Goal: Task Accomplishment & Management: Manage account settings

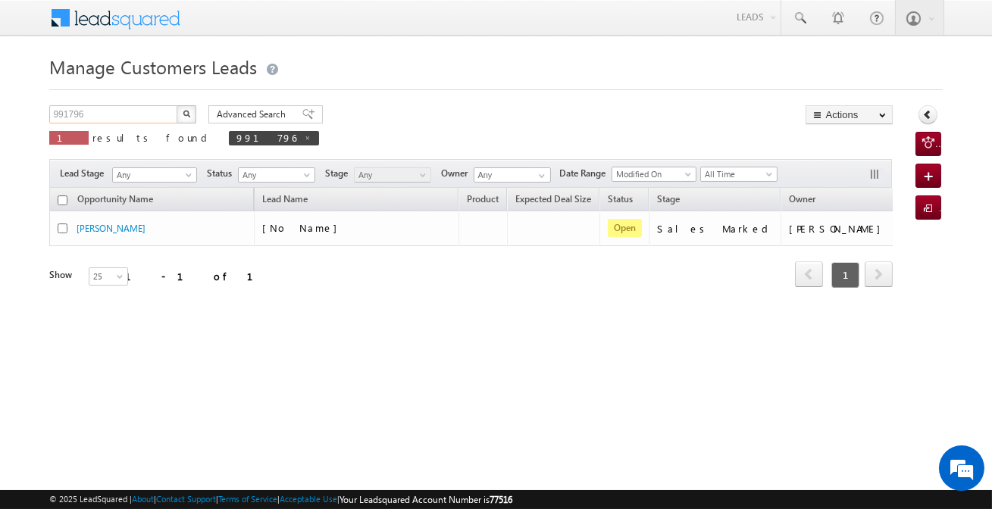
click at [159, 116] on input "991796" at bounding box center [114, 114] width 130 height 18
click at [162, 114] on input "991796" at bounding box center [114, 114] width 130 height 18
paste input "2018"
type input "992018"
click at [177, 105] on button "button" at bounding box center [187, 114] width 20 height 18
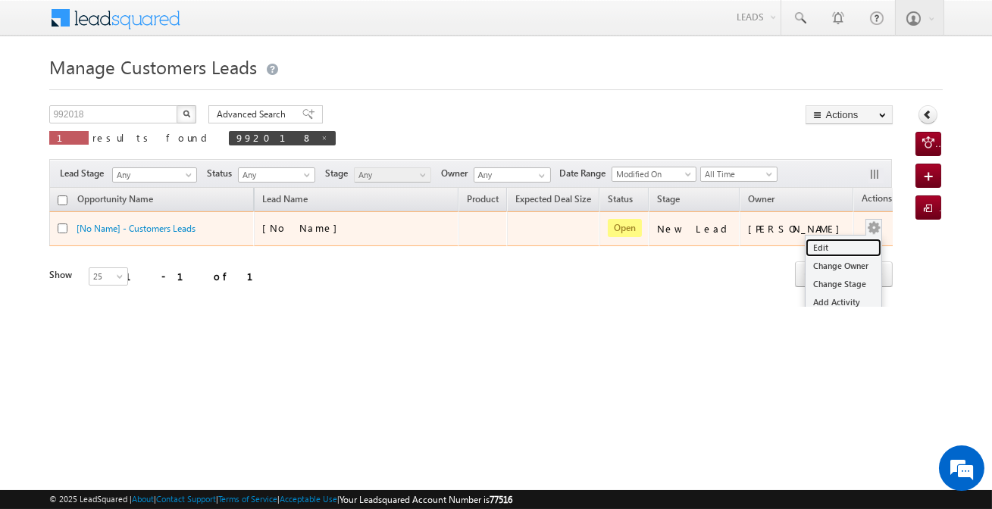
click at [826, 246] on link "Edit" at bounding box center [844, 248] width 76 height 18
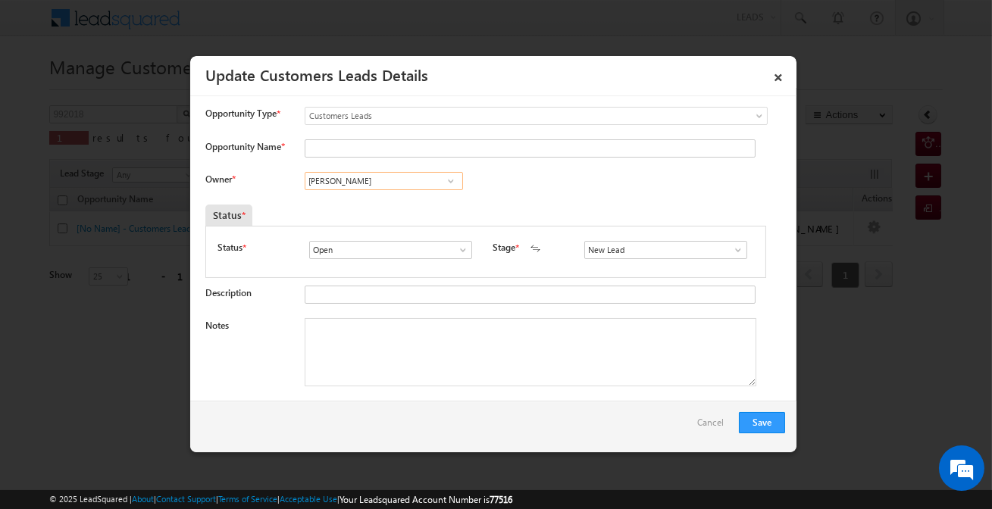
click at [423, 186] on input "[PERSON_NAME]" at bounding box center [384, 181] width 158 height 18
click at [600, 251] on input "New Lead" at bounding box center [665, 250] width 163 height 18
click at [601, 271] on link "Sales Marked" at bounding box center [665, 267] width 162 height 17
type input "Sales Marked"
click at [346, 144] on input "Opportunity Name *" at bounding box center [530, 148] width 451 height 18
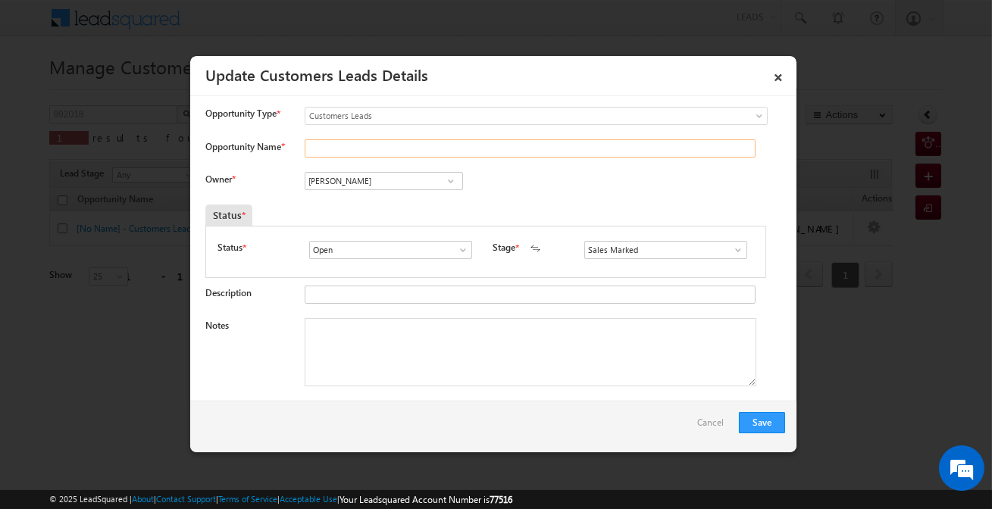
paste input "[PERSON_NAME]"
type input "[PERSON_NAME]"
click at [419, 361] on textarea "Notes" at bounding box center [531, 352] width 452 height 68
paste textarea "[PERSON_NAME] / LAP / 7 Lakh Required / Customer is self-employed / Address- [G…"
type textarea "[PERSON_NAME] / LAP / 7 Lakh Required / Customer is self-employed / Address- [G…"
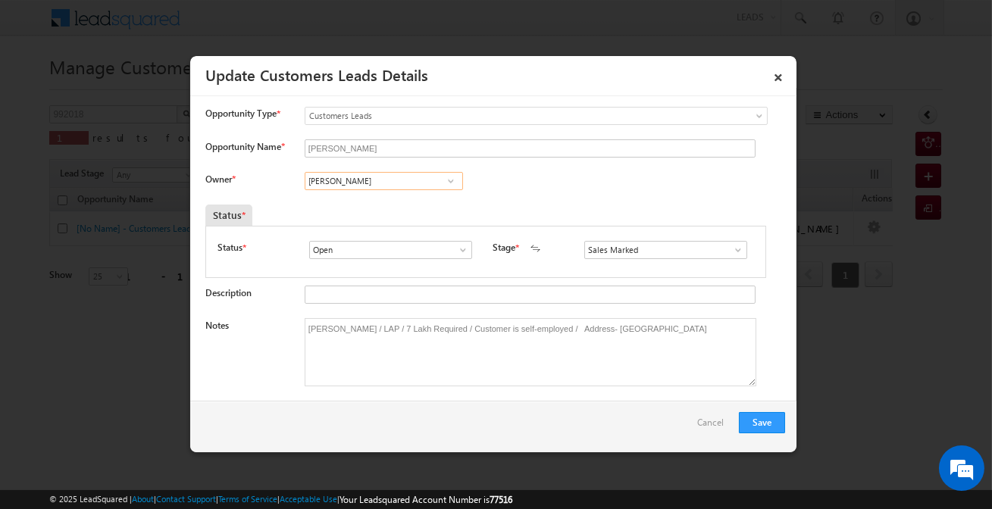
click at [389, 183] on input "[PERSON_NAME]" at bounding box center [384, 181] width 158 height 18
paste input "[PERSON_NAME]"
click at [401, 181] on input "[PERSON_NAME]" at bounding box center [384, 181] width 158 height 18
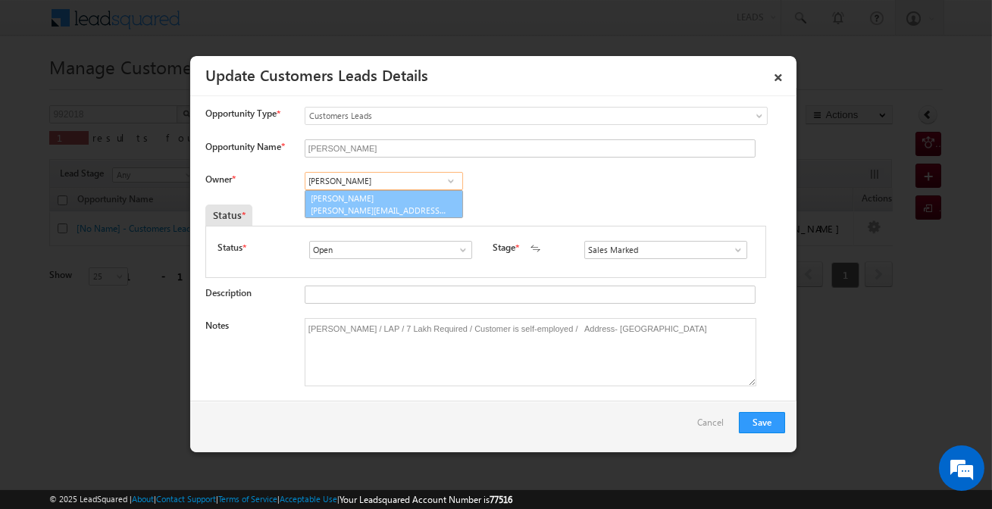
click at [392, 201] on link "[PERSON_NAME] [PERSON_NAME][EMAIL_ADDRESS][DOMAIN_NAME]" at bounding box center [384, 204] width 158 height 29
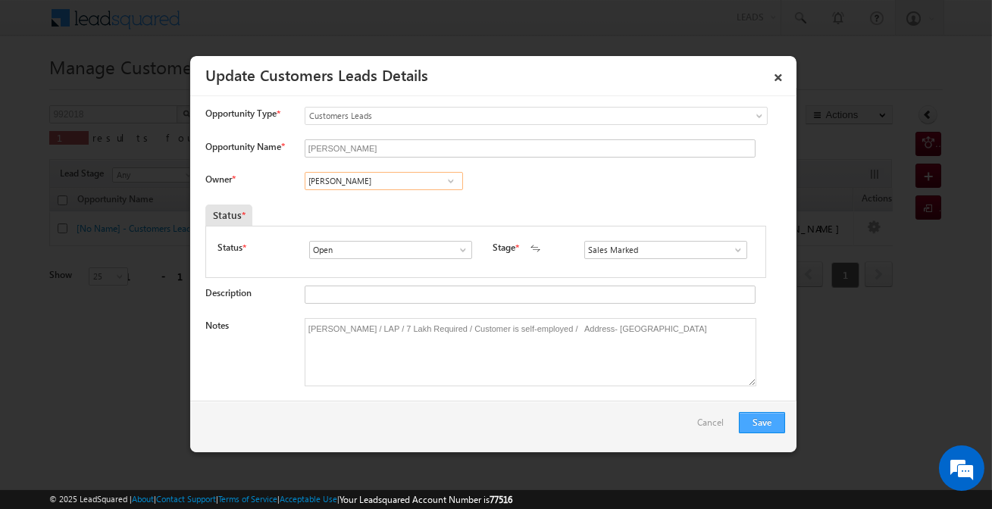
type input "[PERSON_NAME]"
click at [765, 417] on button "Save" at bounding box center [762, 422] width 46 height 21
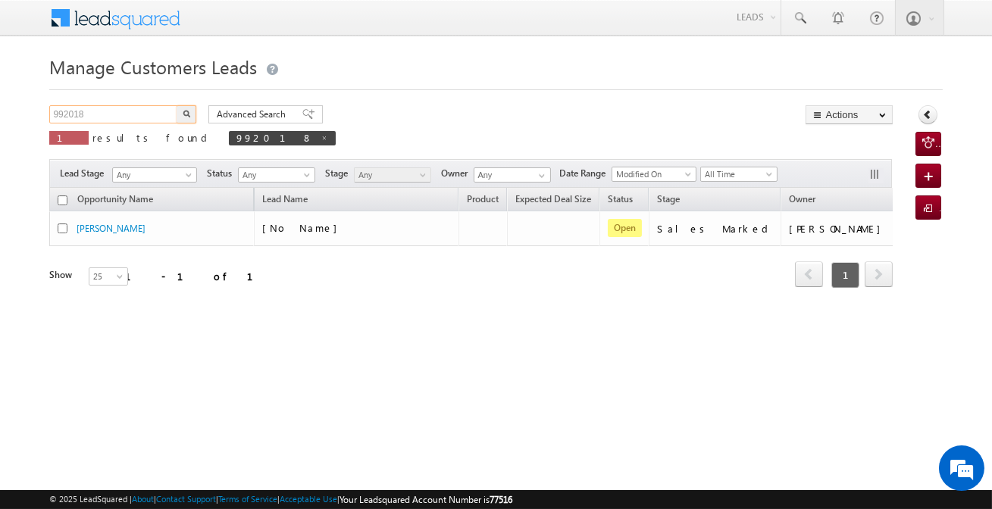
click at [150, 120] on input "992018" at bounding box center [114, 114] width 130 height 18
paste input "136"
click at [175, 117] on input "992136" at bounding box center [114, 114] width 130 height 18
type input "992136"
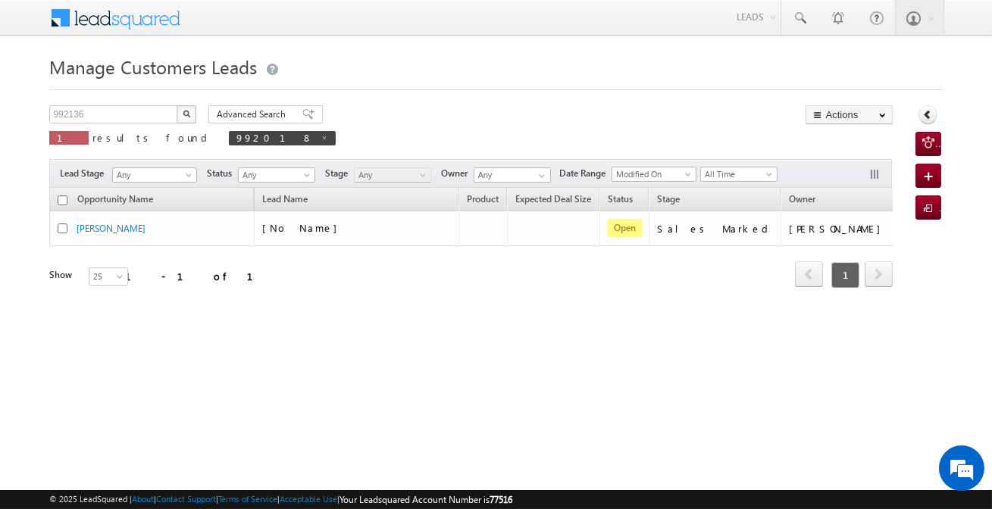
click at [183, 117] on button "button" at bounding box center [187, 114] width 20 height 18
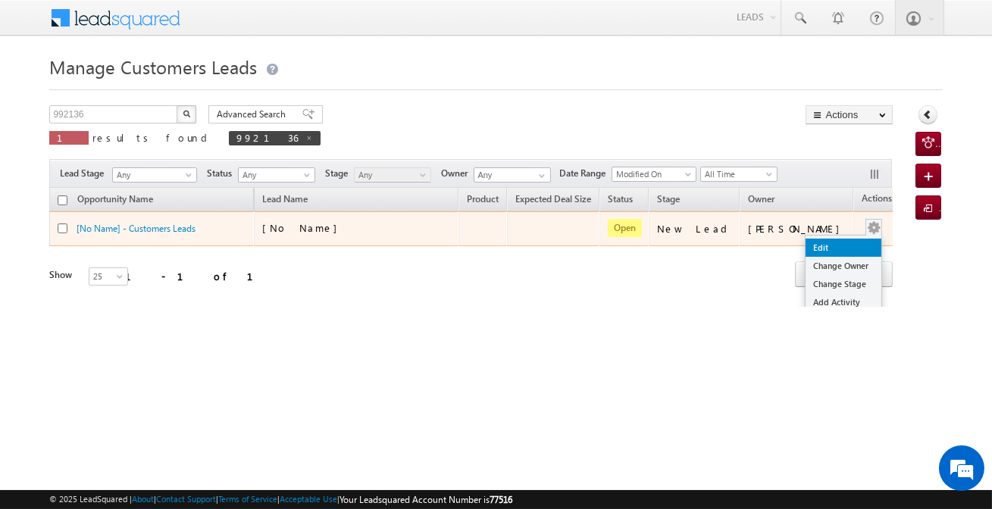
click at [821, 245] on link "Edit" at bounding box center [844, 248] width 76 height 18
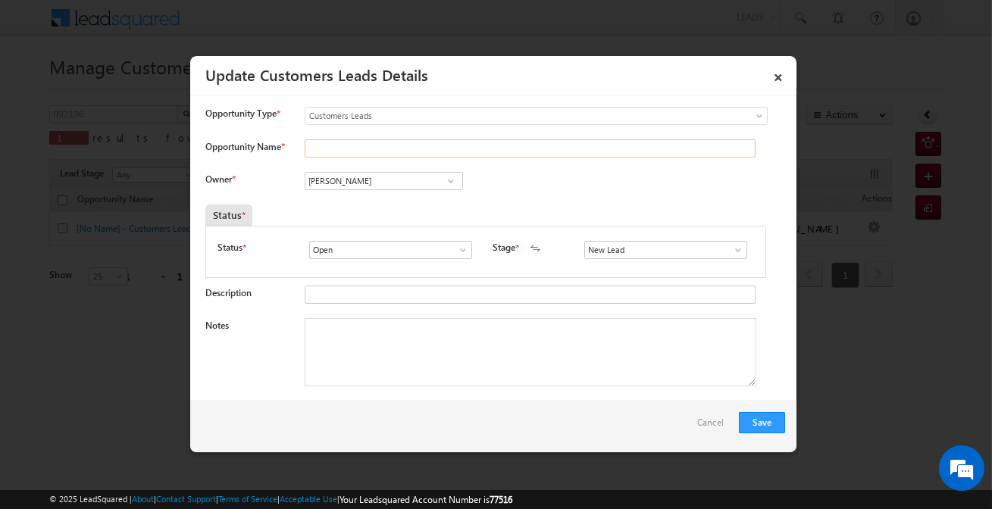
click at [389, 155] on input "Opportunity Name *" at bounding box center [530, 148] width 451 height 18
paste input "[PERSON_NAME]"
type input "[PERSON_NAME]"
click at [445, 183] on span at bounding box center [450, 181] width 15 height 12
click at [619, 250] on input "New Lead" at bounding box center [665, 250] width 163 height 18
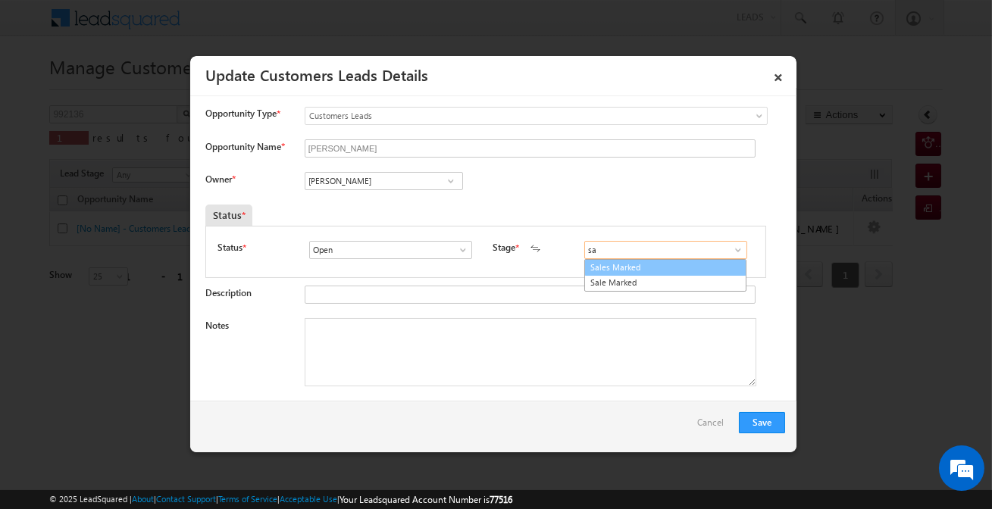
click at [614, 267] on link "Sales Marked" at bounding box center [665, 267] width 162 height 17
type input "Sales Marked"
drag, startPoint x: 437, startPoint y: 354, endPoint x: 155, endPoint y: 64, distance: 404.6
click at [436, 355] on textarea "Notes" at bounding box center [531, 352] width 452 height 68
paste textarea "[PERSON_NAME] / Construction / 15 lakh / Self-Employed / Address-[GEOGRAPHIC_DA…"
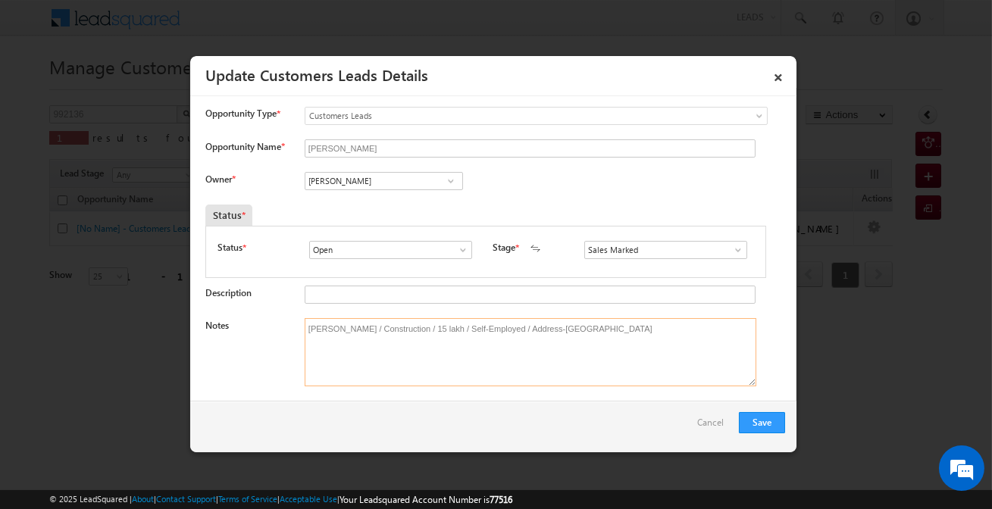
type textarea "[PERSON_NAME] / Construction / 15 lakh / Self-Employed / Address-[GEOGRAPHIC_DA…"
click at [429, 258] on input "Open" at bounding box center [390, 250] width 163 height 18
click at [384, 262] on div "Status * Open Won Lost 3 results are available, use up and down arrow keys to n…" at bounding box center [485, 253] width 537 height 25
drag, startPoint x: 427, startPoint y: 247, endPoint x: 462, endPoint y: 247, distance: 34.9
click at [432, 248] on input at bounding box center [390, 250] width 163 height 18
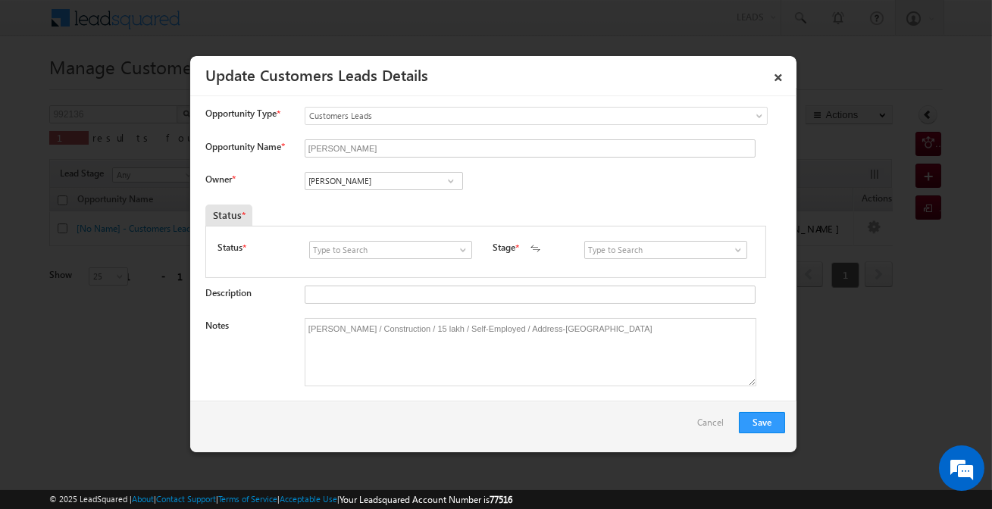
click at [462, 247] on span at bounding box center [462, 250] width 15 height 12
click at [391, 266] on link "Open" at bounding box center [390, 267] width 162 height 17
type input "Open"
click at [402, 182] on input "[PERSON_NAME]" at bounding box center [384, 181] width 158 height 18
paste input "[PERSON_NAME]"
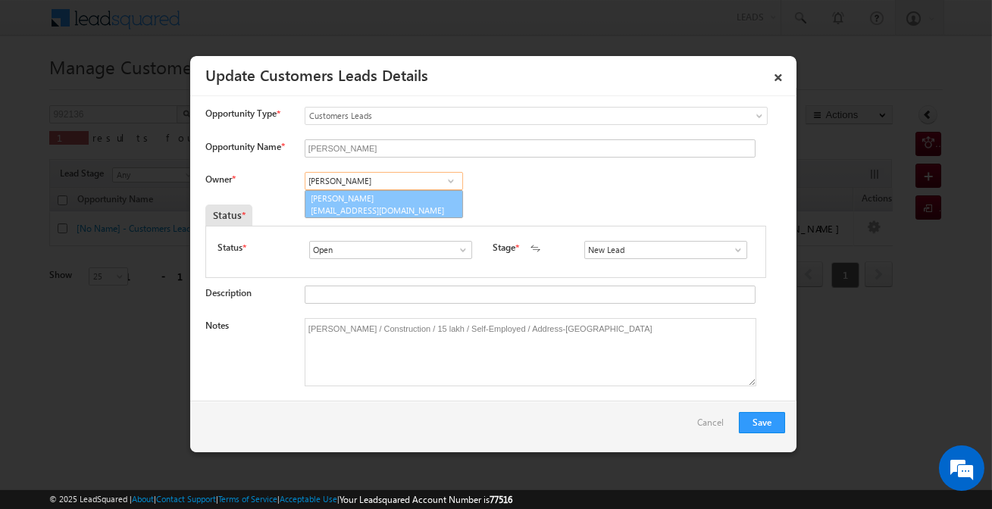
click at [398, 199] on link "[PERSON_NAME] [PERSON_NAME][EMAIL_ADDRESS][DOMAIN_NAME]" at bounding box center [384, 204] width 158 height 29
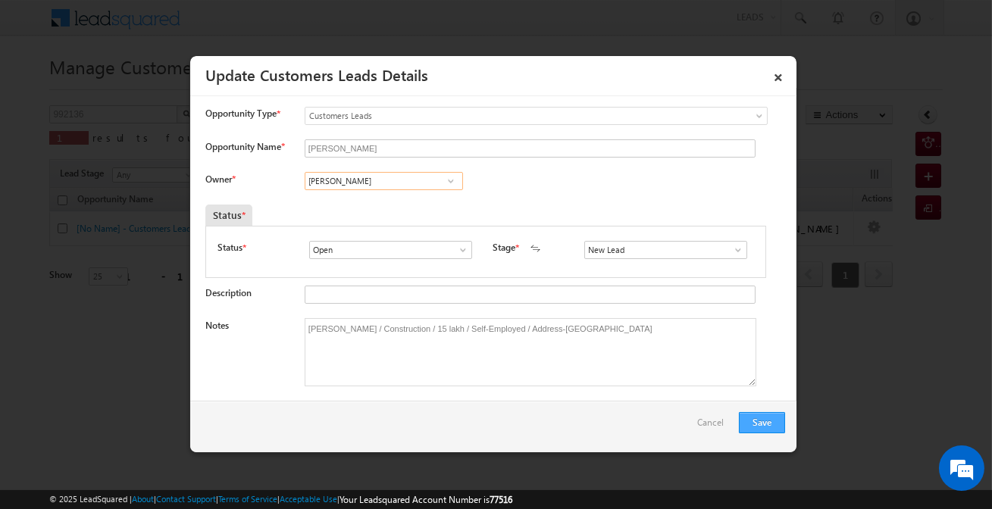
type input "[PERSON_NAME]"
click at [769, 427] on button "Save" at bounding box center [762, 422] width 46 height 21
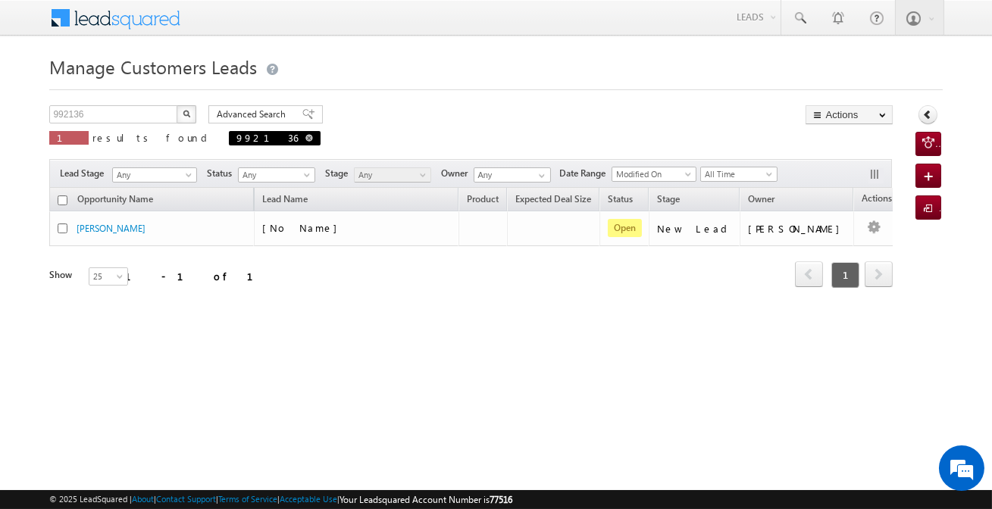
click at [305, 137] on span at bounding box center [309, 138] width 8 height 8
type input "Search Customers Leads"
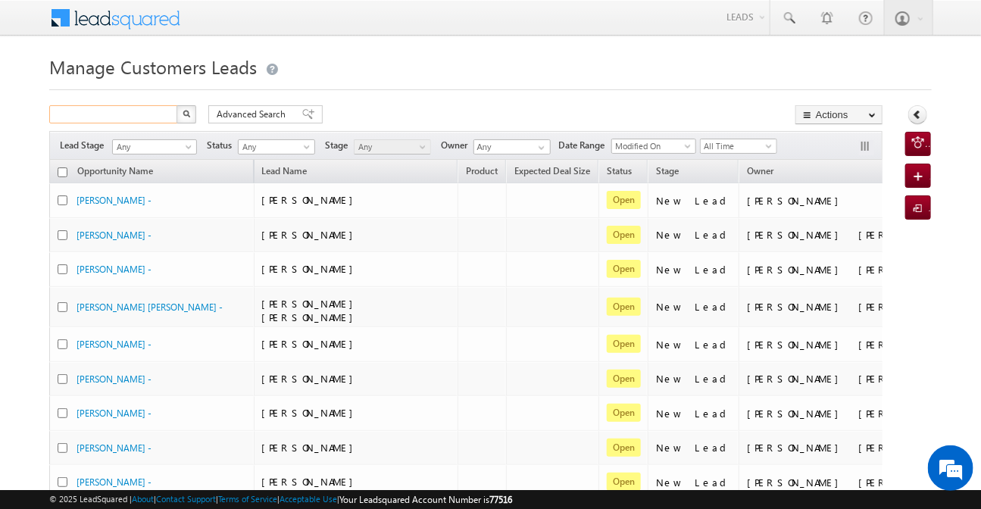
click at [159, 117] on input "text" at bounding box center [114, 114] width 130 height 18
paste input "991930"
type input "991930"
click at [177, 105] on button "button" at bounding box center [187, 114] width 20 height 18
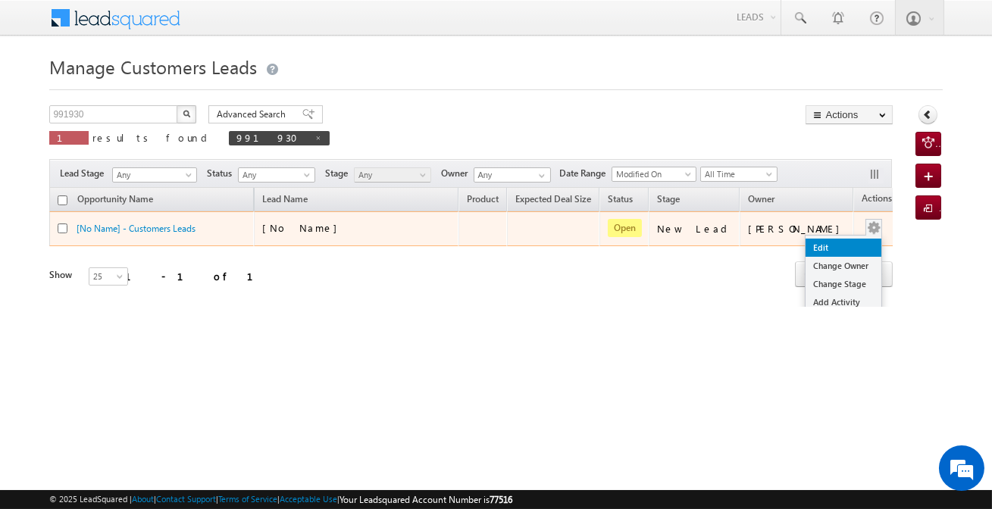
click at [821, 242] on link "Edit" at bounding box center [844, 248] width 76 height 18
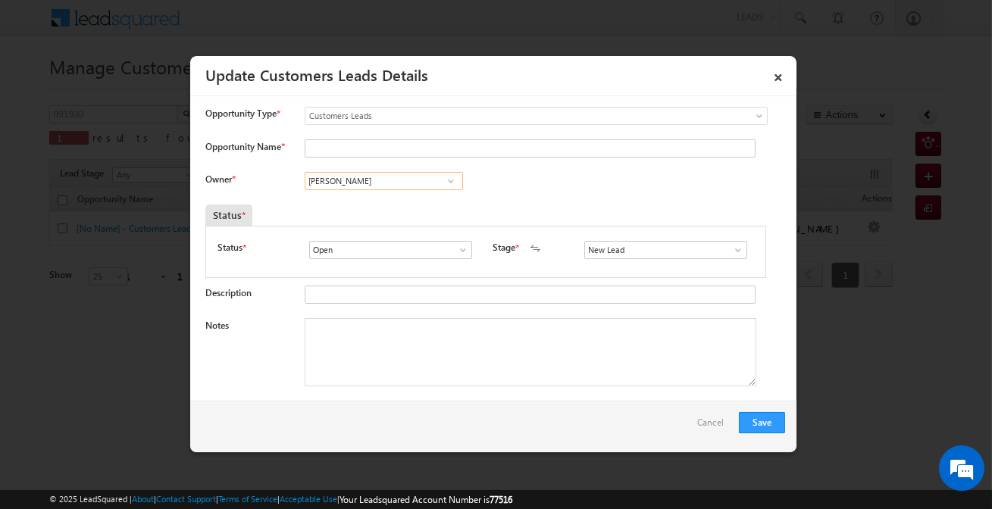
click at [378, 188] on input "[PERSON_NAME]" at bounding box center [384, 181] width 158 height 18
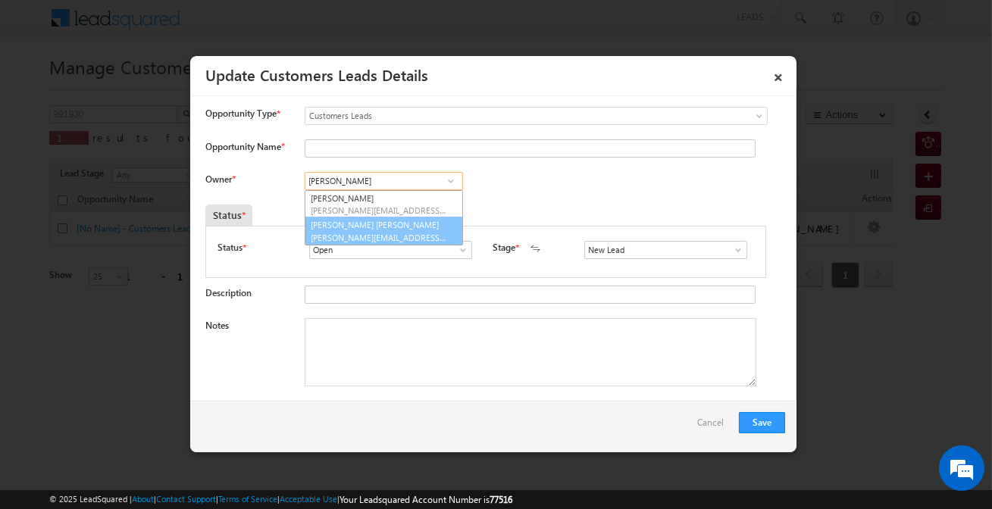
click at [390, 232] on span "[PERSON_NAME][EMAIL_ADDRESS][PERSON_NAME][DOMAIN_NAME]" at bounding box center [379, 237] width 136 height 11
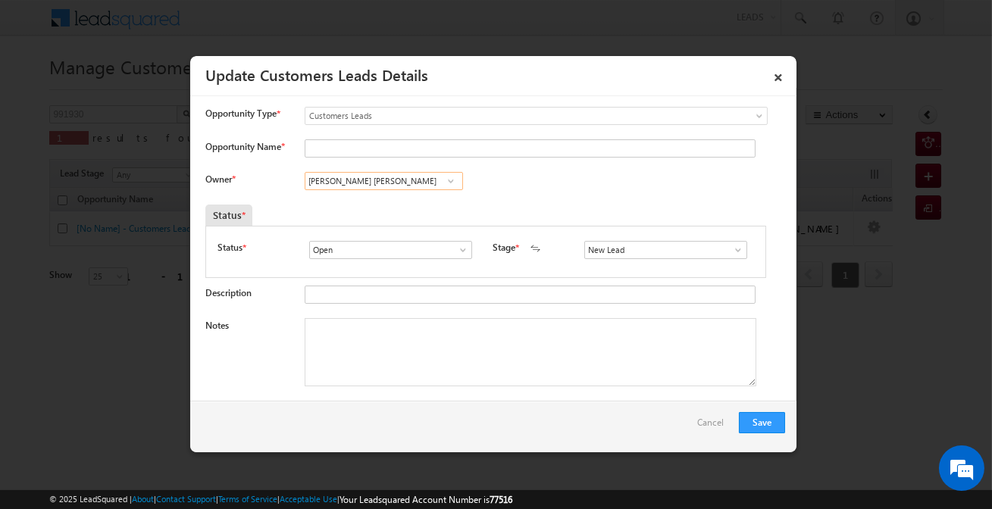
type input "[PERSON_NAME] [PERSON_NAME]"
click at [653, 255] on input "s" at bounding box center [665, 250] width 163 height 18
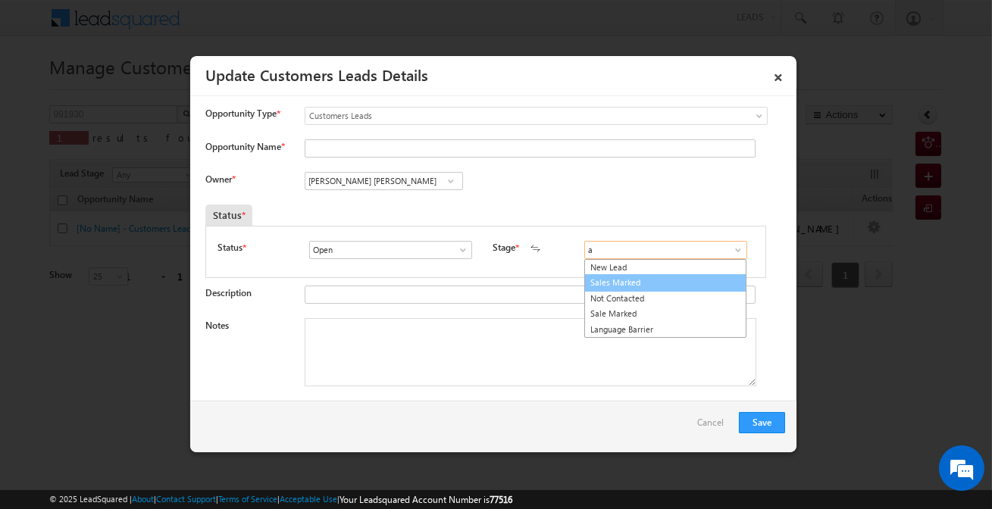
drag, startPoint x: 653, startPoint y: 255, endPoint x: 645, endPoint y: 279, distance: 25.6
click at [645, 279] on ul "New Lead Sales Marked Not Contacted Sale Marked Language Barrier" at bounding box center [665, 299] width 162 height 80
click at [645, 279] on link "Sales Marked" at bounding box center [665, 282] width 162 height 17
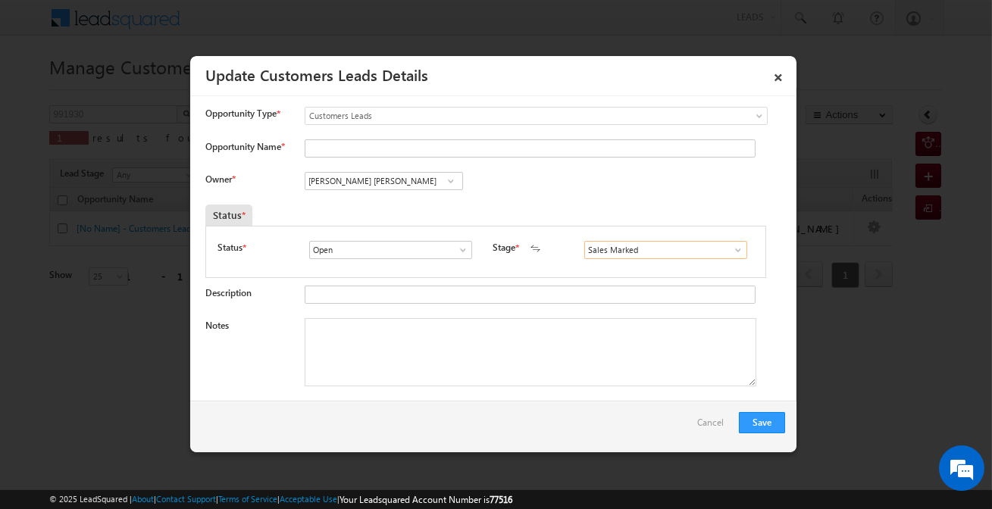
paste input "[PERSON_NAME]"
type input "Sales Marked"
click at [372, 149] on input "Opportunity Name *" at bounding box center [530, 148] width 451 height 18
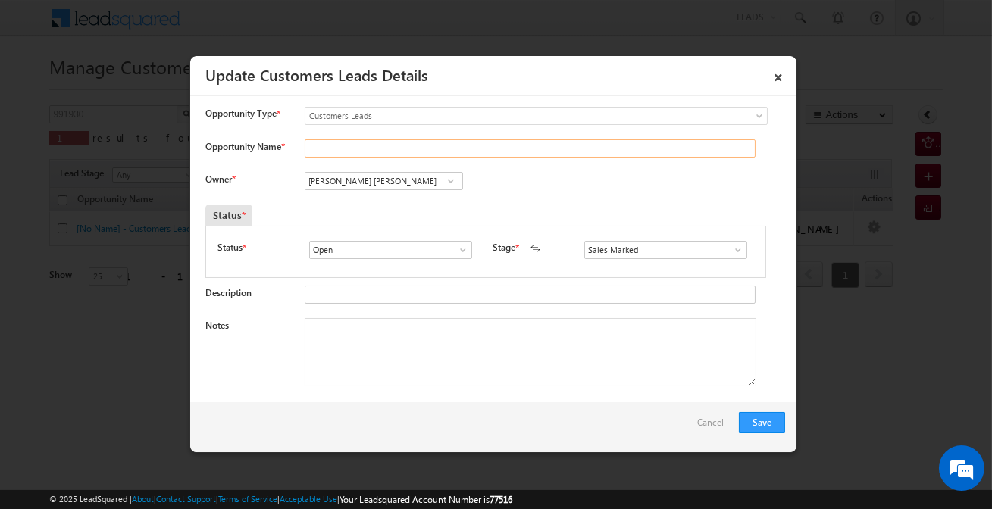
paste input "[PERSON_NAME]"
type input "[PERSON_NAME]"
drag, startPoint x: 405, startPoint y: 349, endPoint x: 393, endPoint y: 330, distance: 22.5
click at [406, 350] on textarea "Notes" at bounding box center [531, 352] width 452 height 68
paste textarea "[PERSON_NAME] / Plot + Construction / 10 lakh Required / Customer is self Emplo…"
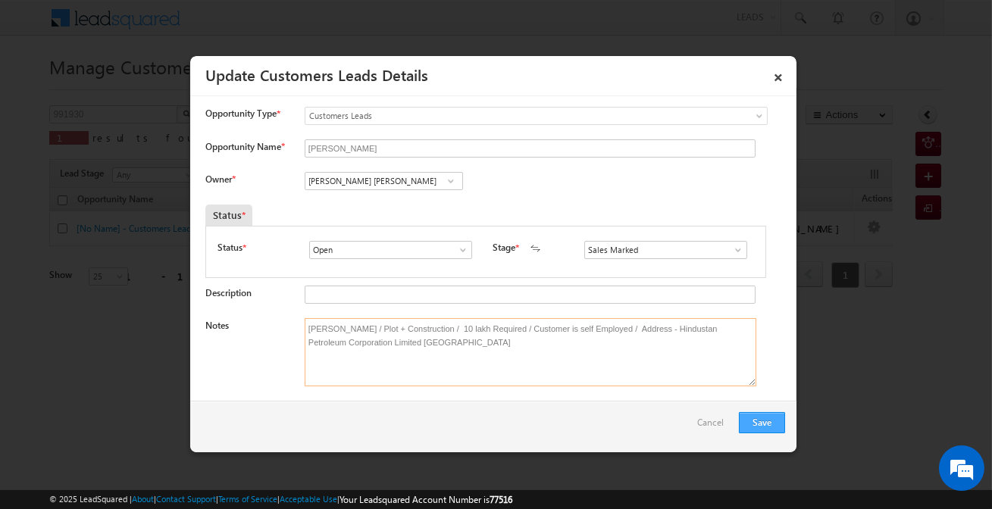
type textarea "[PERSON_NAME] / Plot + Construction / 10 lakh Required / Customer is self Emplo…"
click at [765, 427] on button "Save" at bounding box center [762, 422] width 46 height 21
